Goal: Feedback & Contribution: Submit feedback/report problem

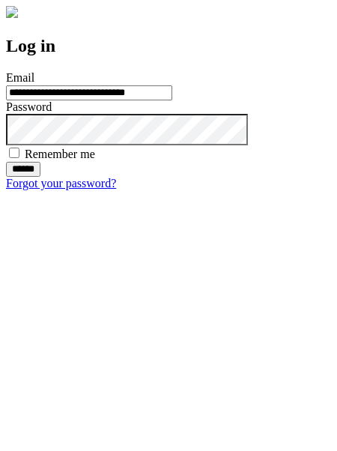
type input "**********"
click at [40, 177] on input "******" at bounding box center [23, 169] width 34 height 15
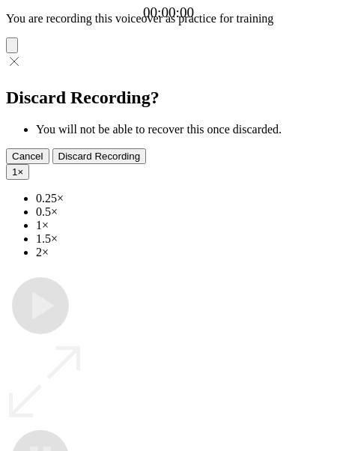
type input "**********"
